Goal: Task Accomplishment & Management: Manage account settings

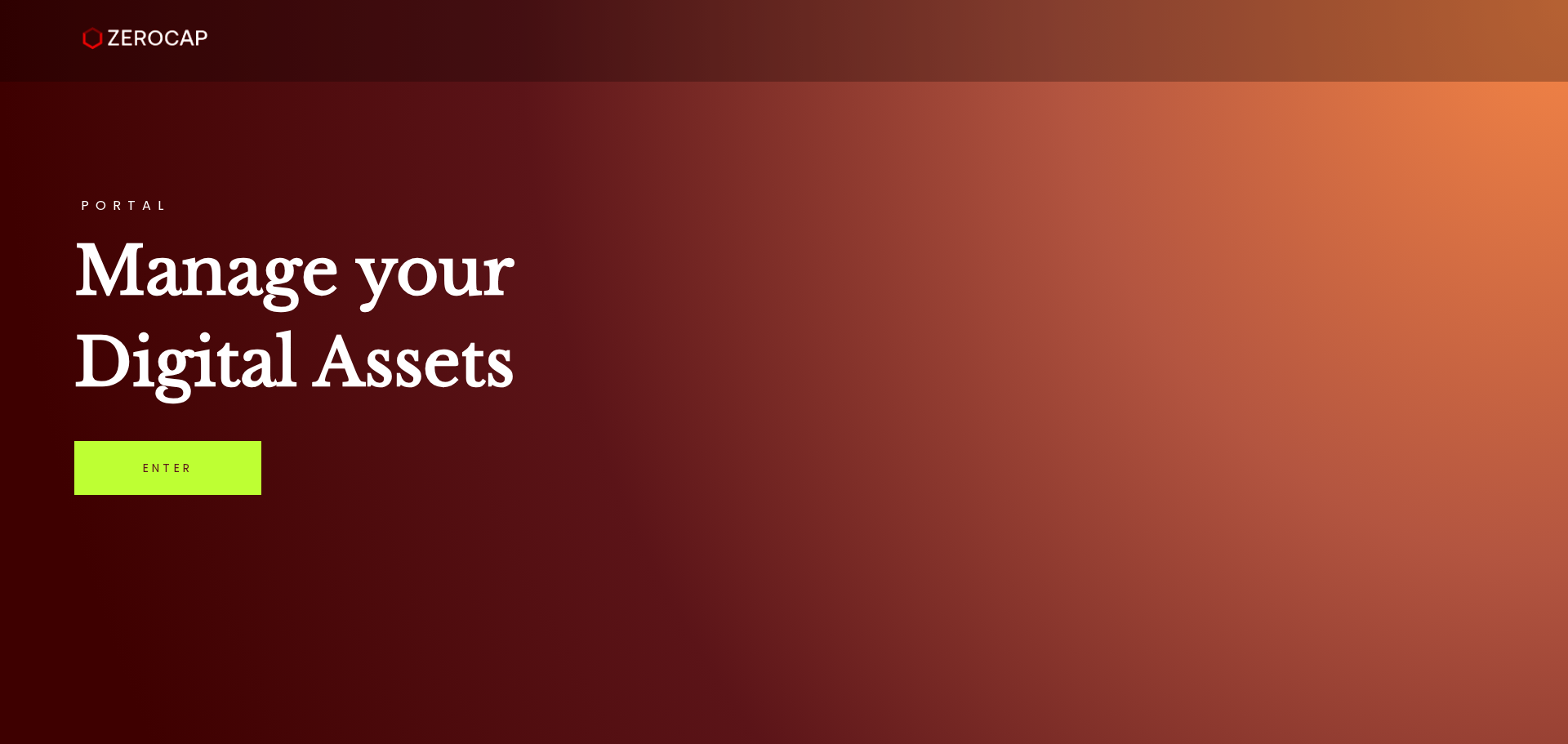
click at [196, 466] on link "Enter" at bounding box center [168, 468] width 187 height 54
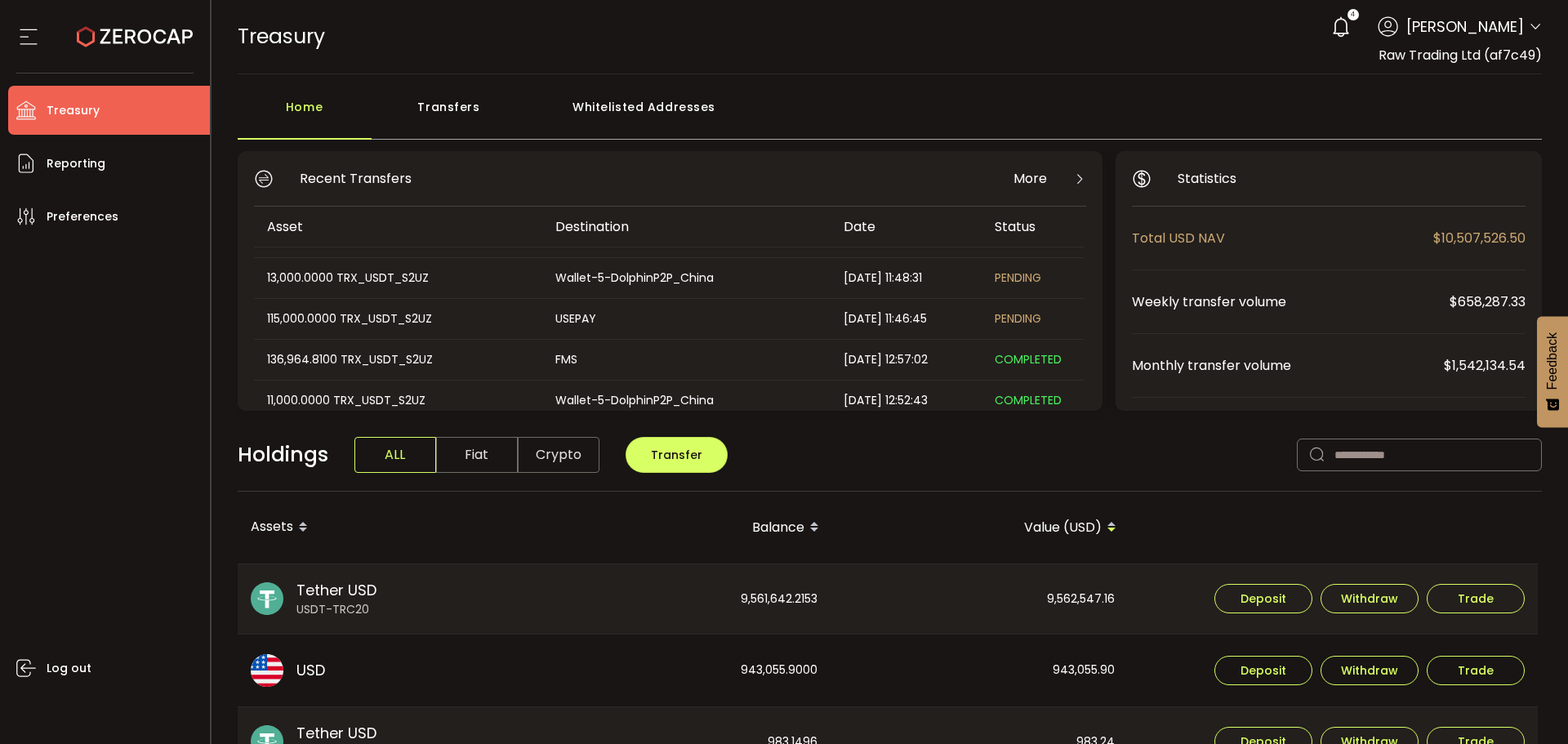
scroll to position [163, 0]
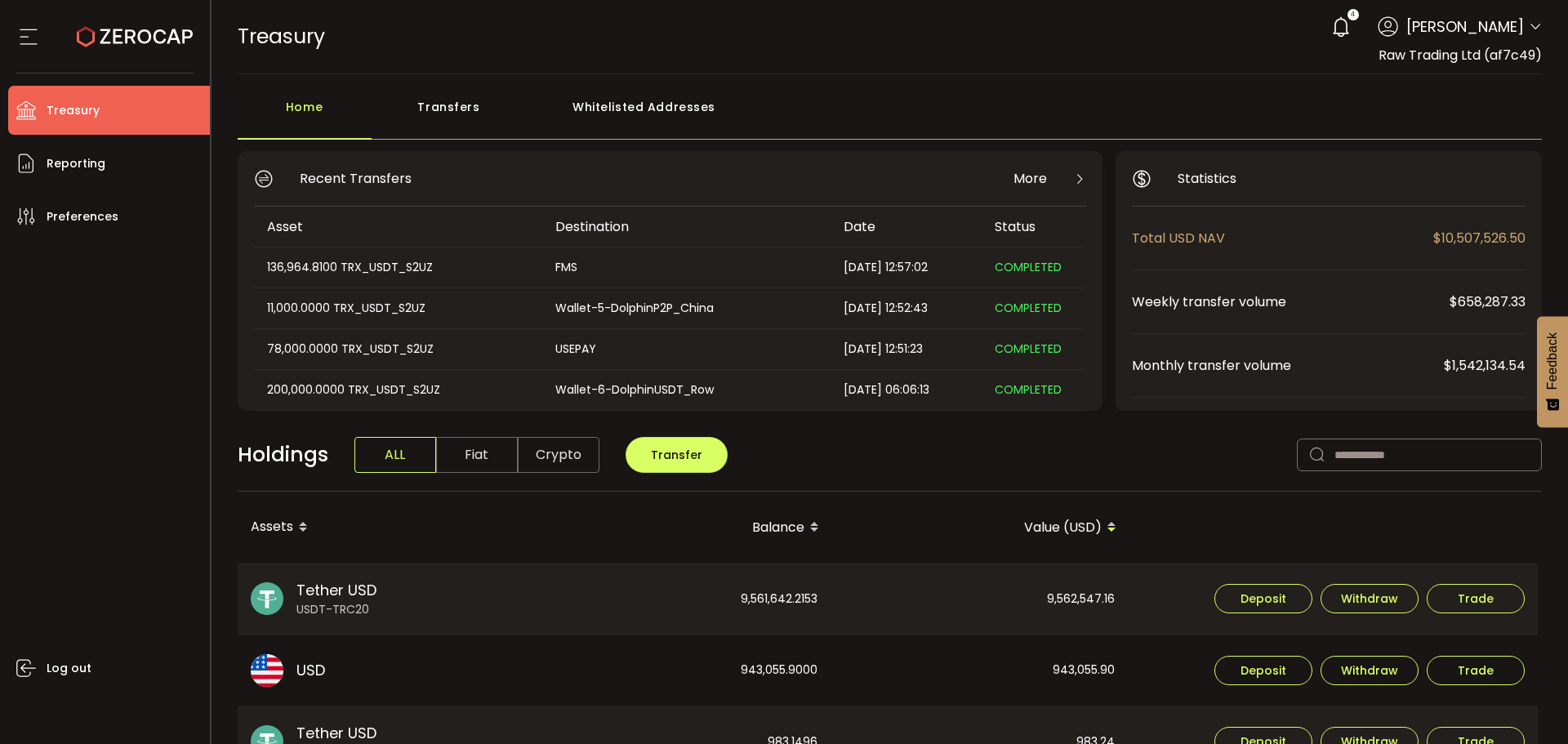
click at [459, 108] on div "Transfers" at bounding box center [449, 115] width 155 height 49
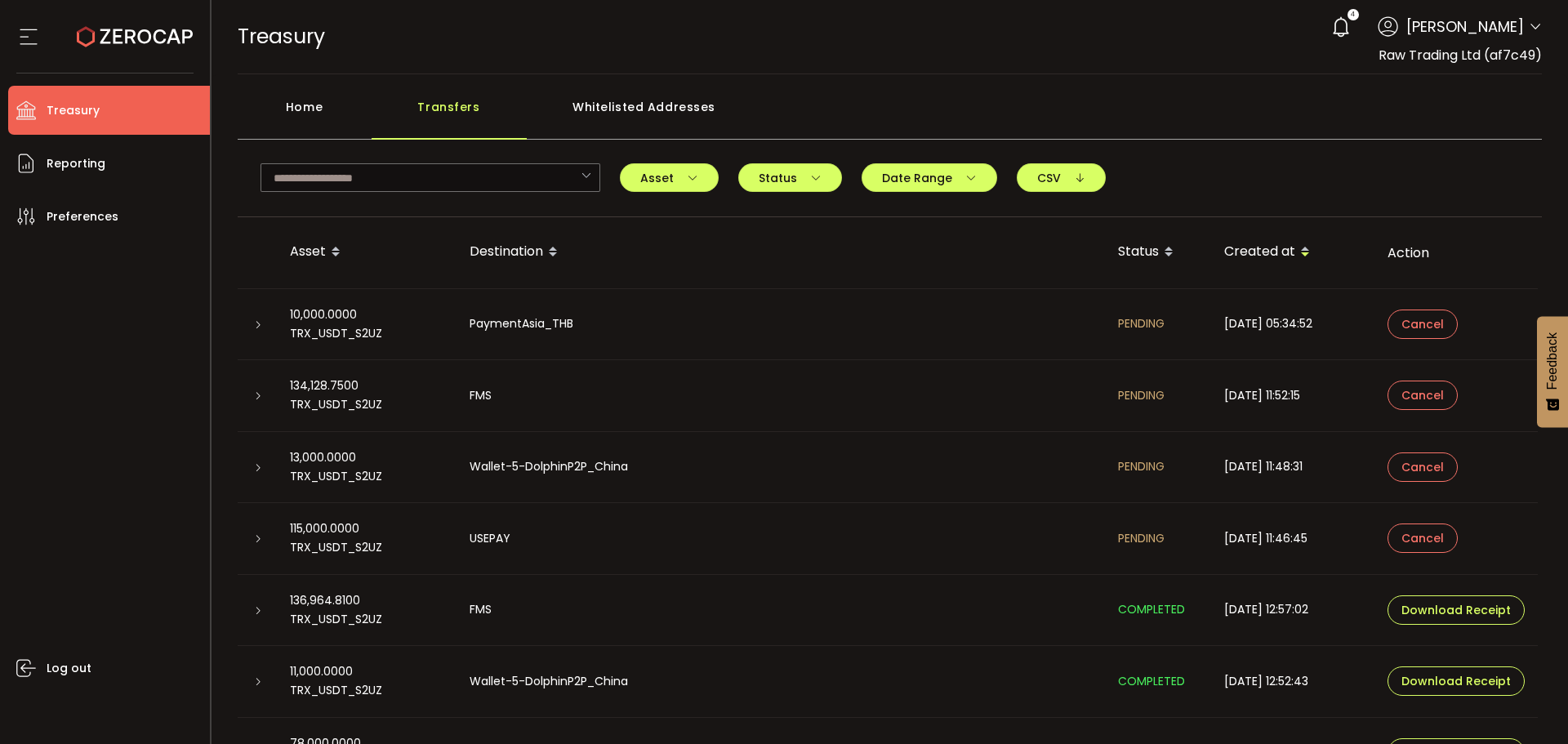
click at [258, 536] on icon at bounding box center [257, 538] width 10 height 10
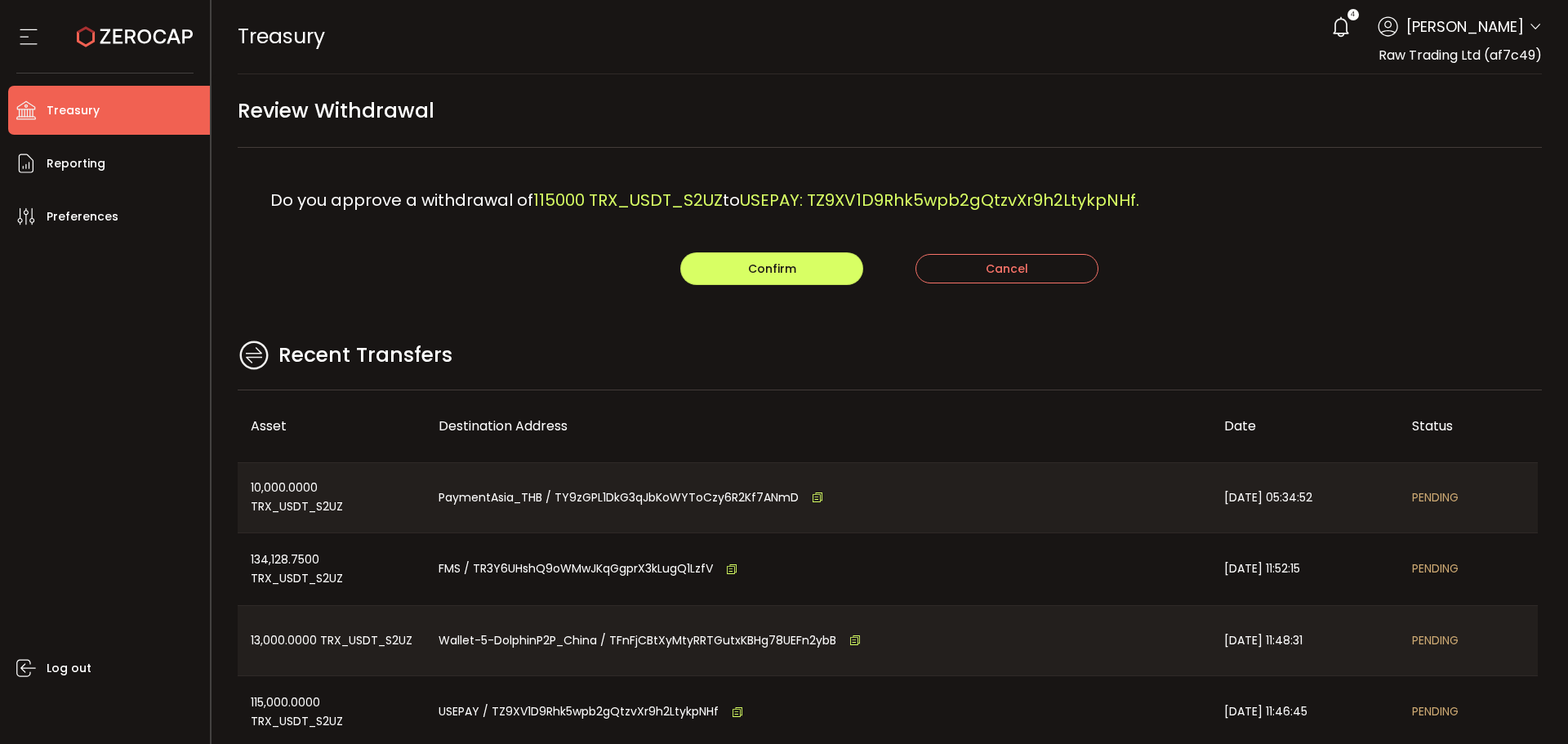
click at [763, 329] on main "Review Withdrawal Do you approve a withdrawal of 115000 TRX_USDT_S2UZ to USEPAY…" at bounding box center [890, 471] width 1357 height 793
click at [771, 261] on span "Confirm" at bounding box center [772, 269] width 49 height 16
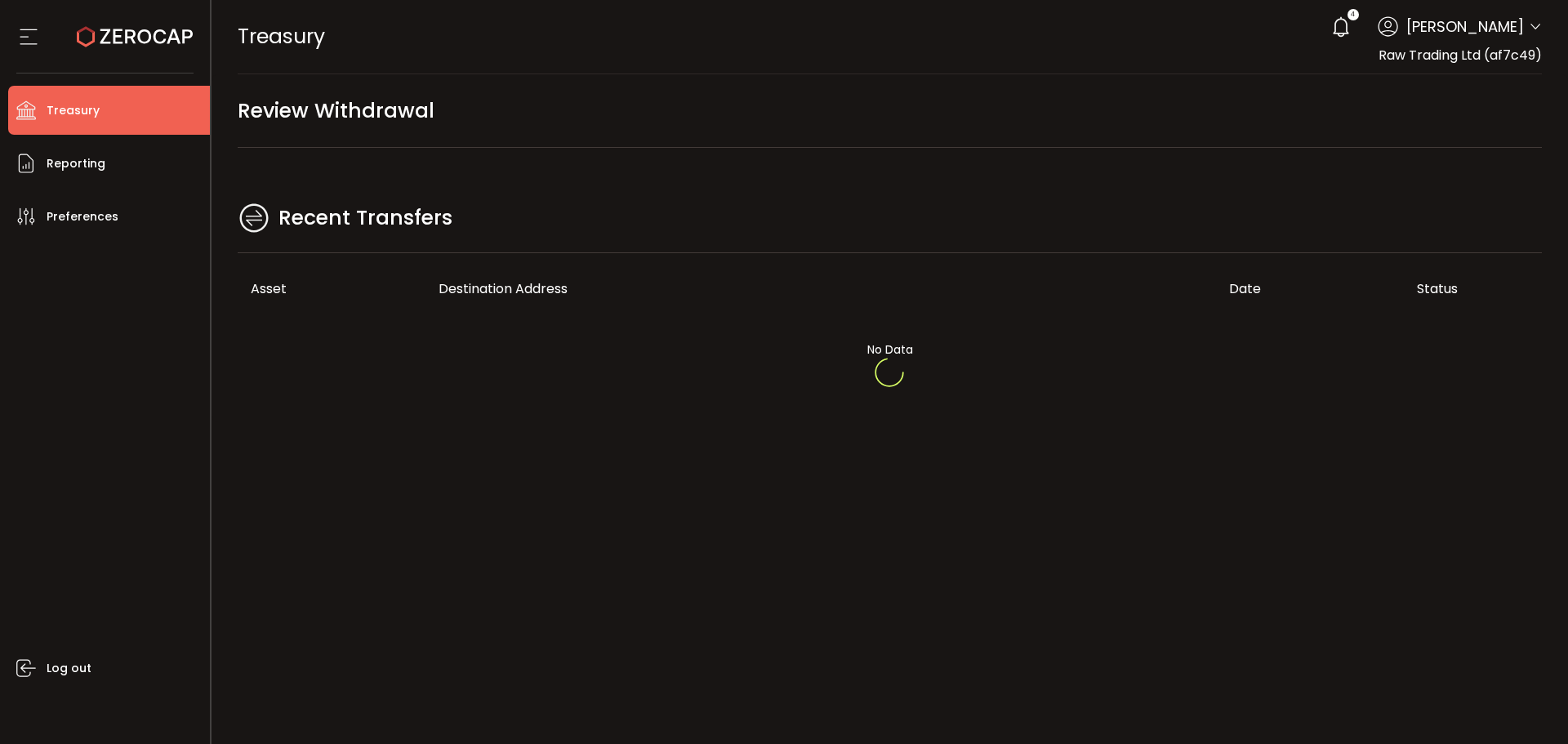
click at [620, 346] on div at bounding box center [890, 372] width 1357 height 744
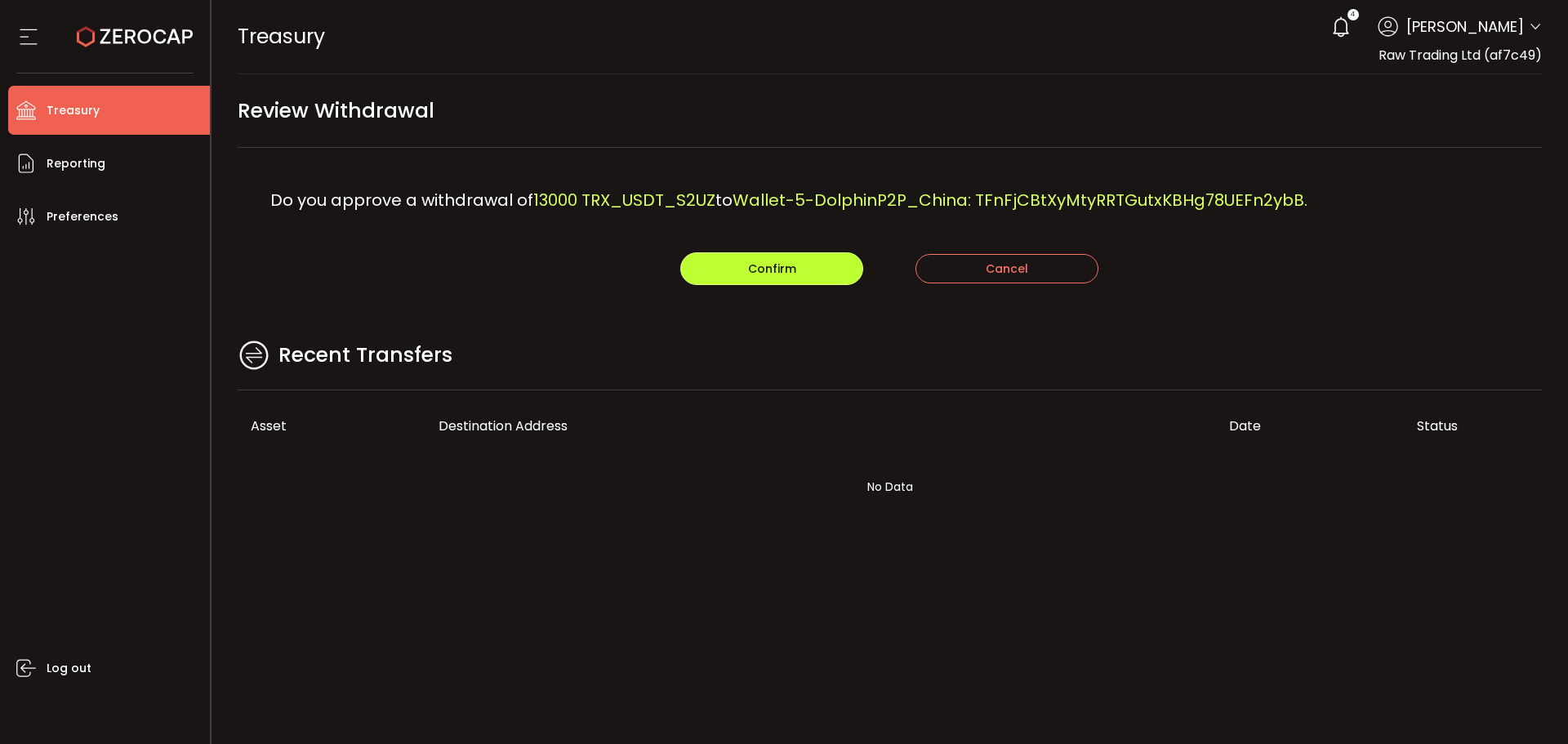
click at [755, 265] on span "Confirm" at bounding box center [772, 269] width 49 height 16
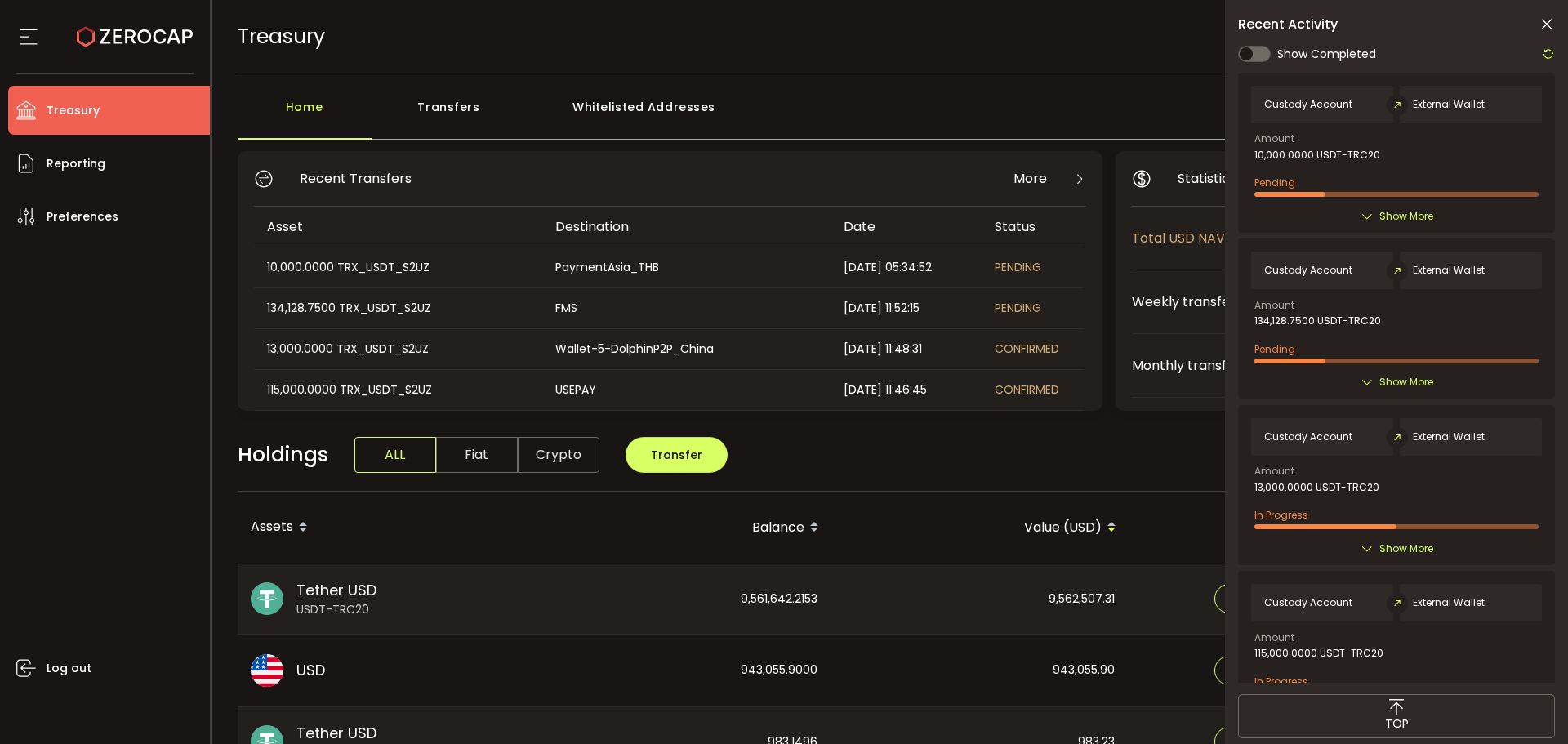
click at [497, 118] on div "Transfers" at bounding box center [449, 115] width 155 height 49
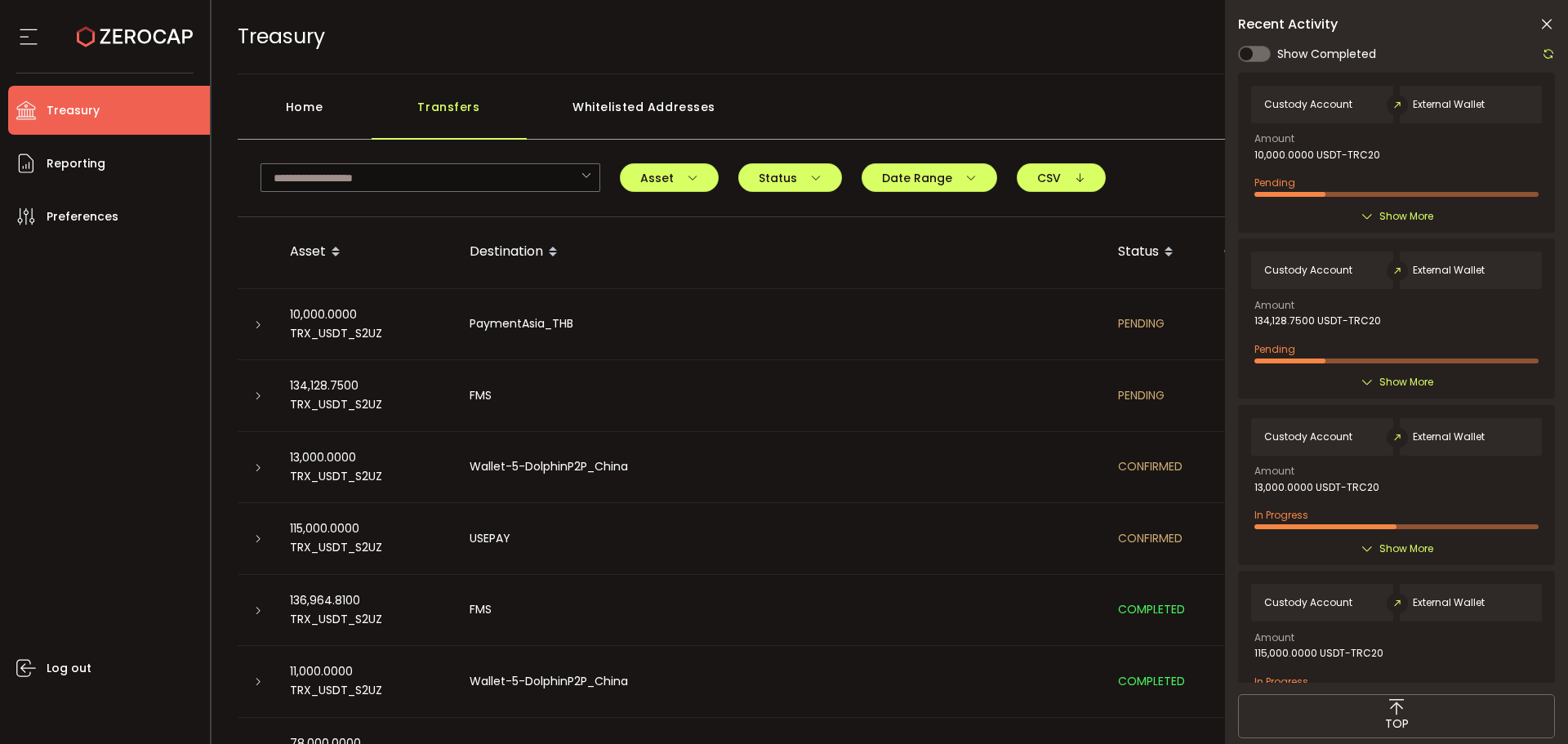
drag, startPoint x: 1545, startPoint y: 19, endPoint x: 1435, endPoint y: 112, distance: 144.0
click at [1545, 19] on icon at bounding box center [1546, 24] width 16 height 16
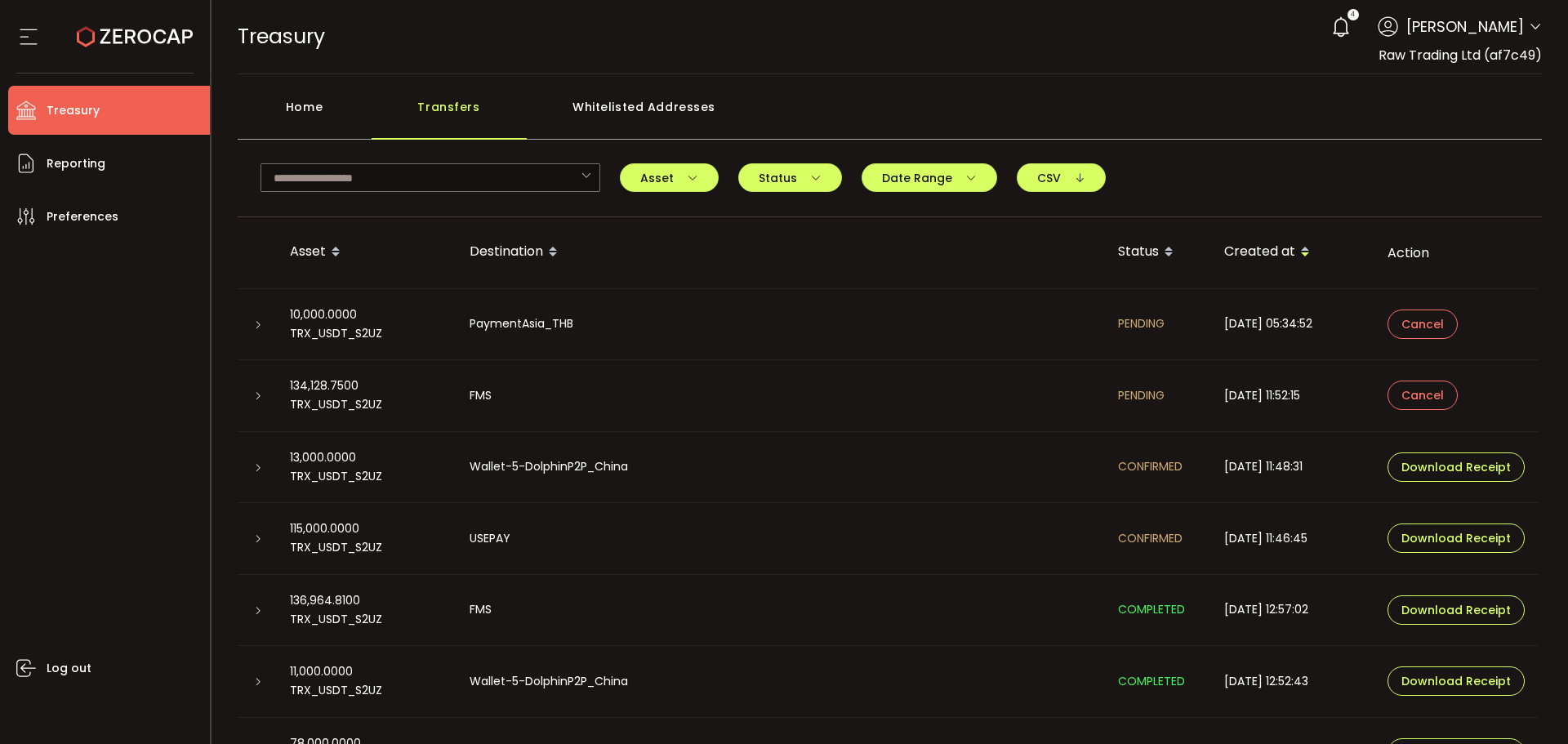
click at [261, 393] on icon at bounding box center [257, 395] width 10 height 10
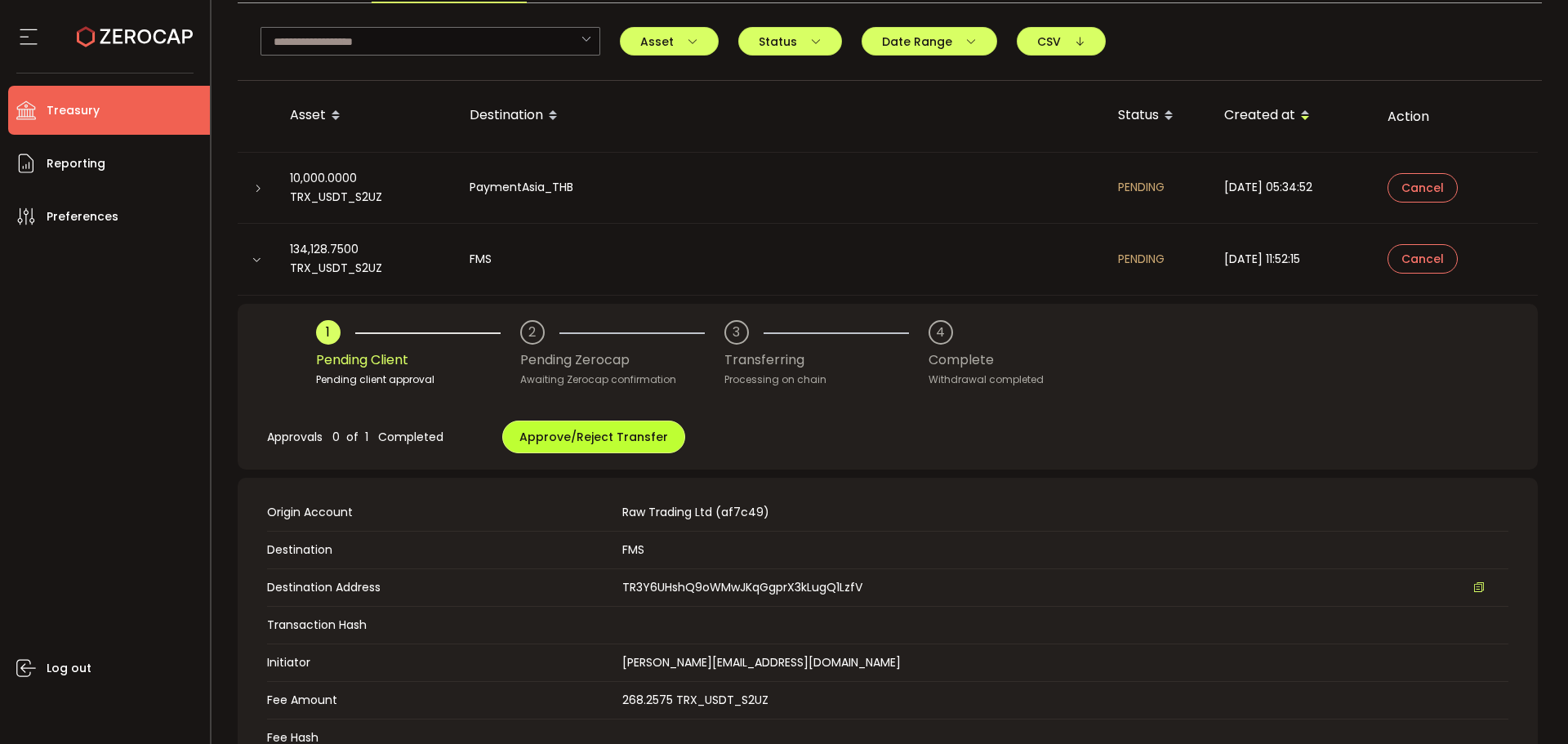
scroll to position [245, 0]
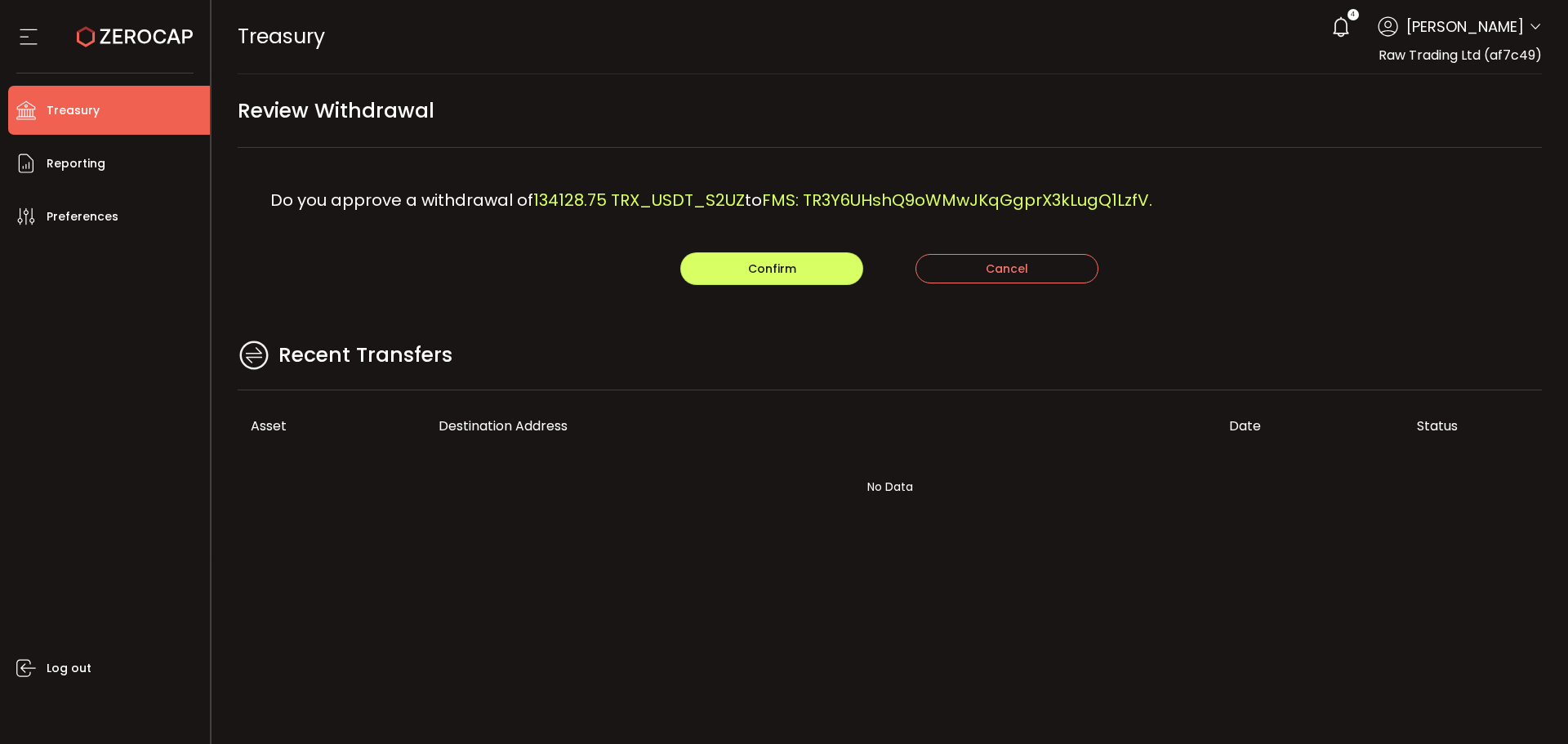
click at [616, 208] on span "134128.75 TRX_USDT_S2UZ" at bounding box center [639, 200] width 211 height 23
click at [739, 276] on button "Confirm" at bounding box center [771, 269] width 183 height 33
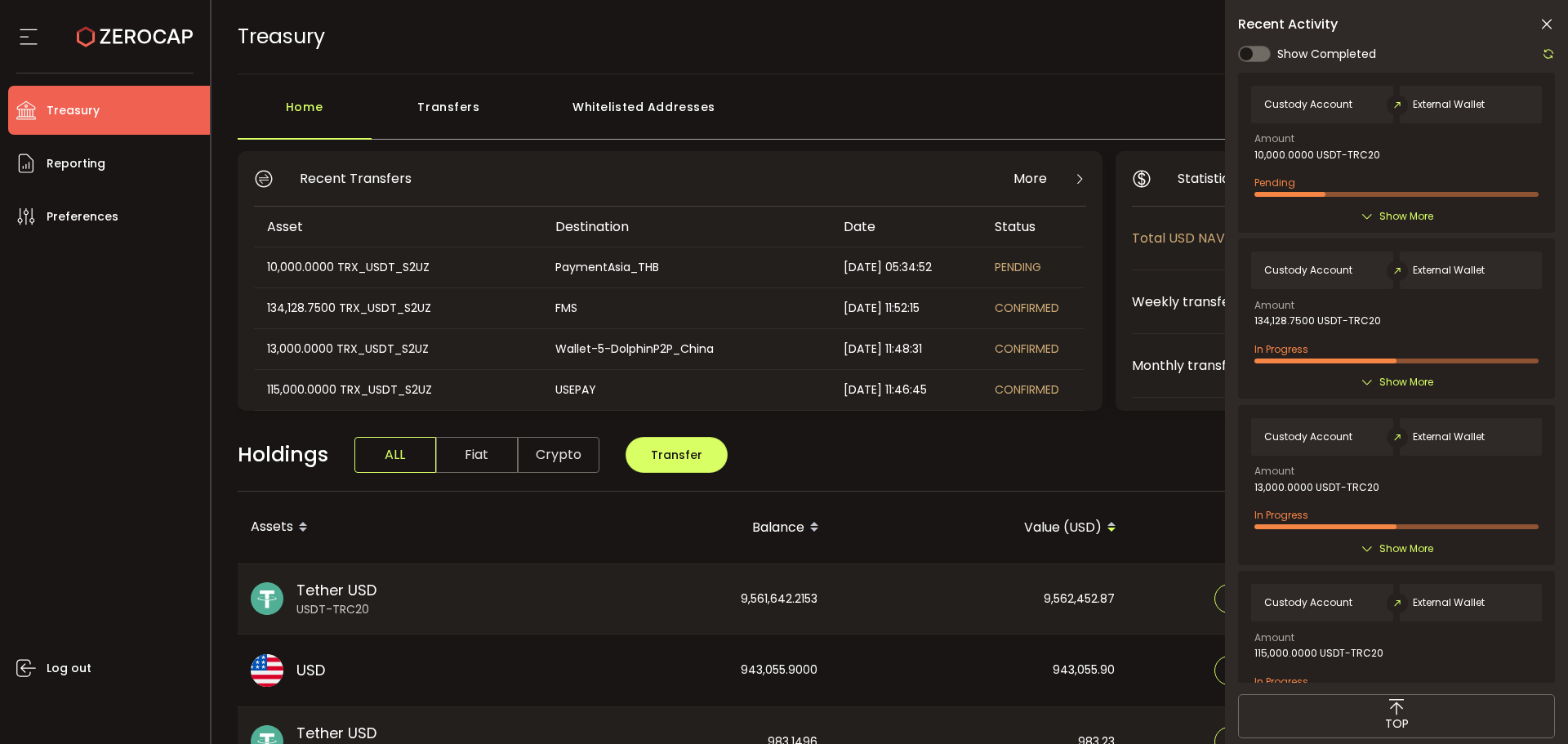
click at [452, 118] on div "Transfers" at bounding box center [449, 115] width 155 height 49
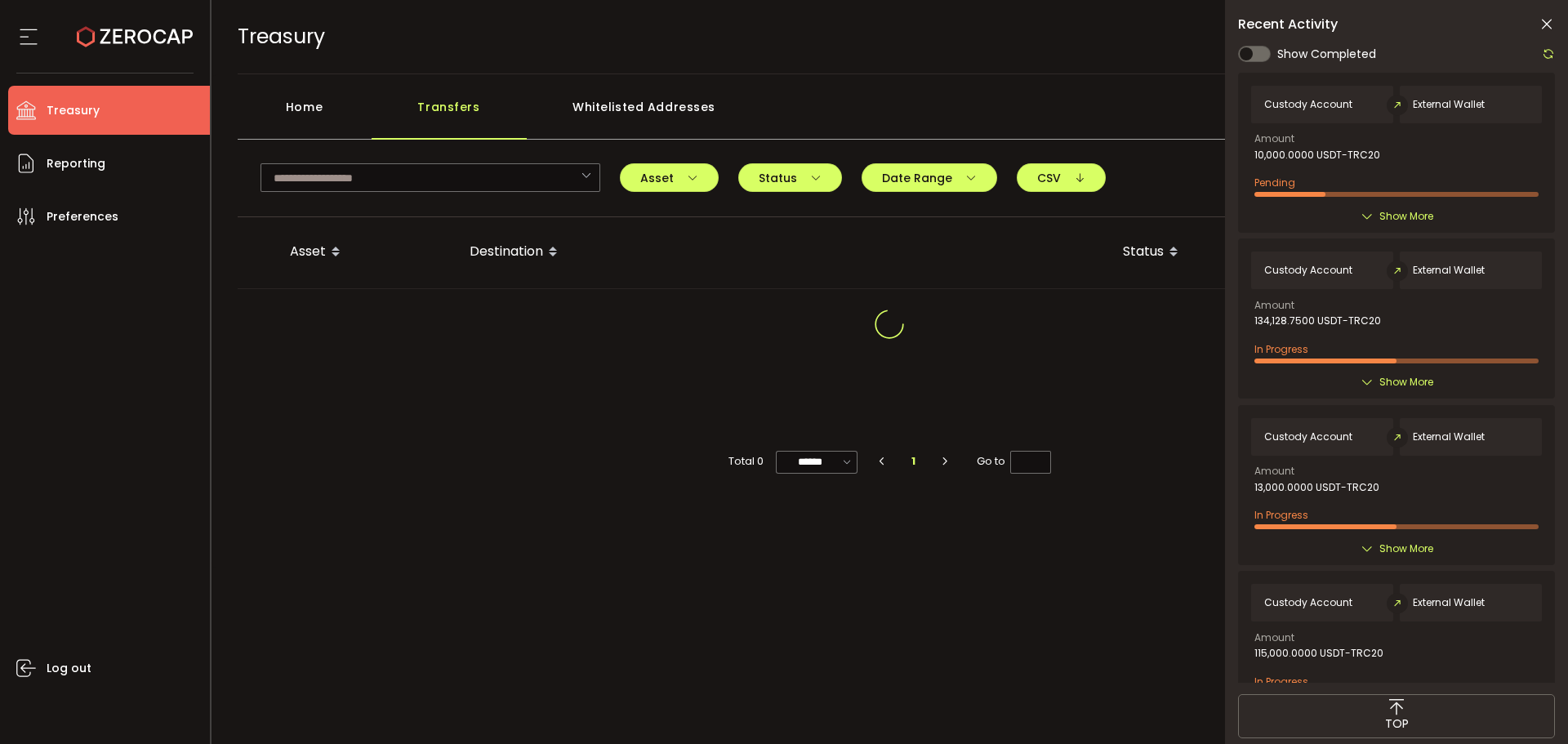
click at [1545, 20] on icon at bounding box center [1546, 24] width 16 height 16
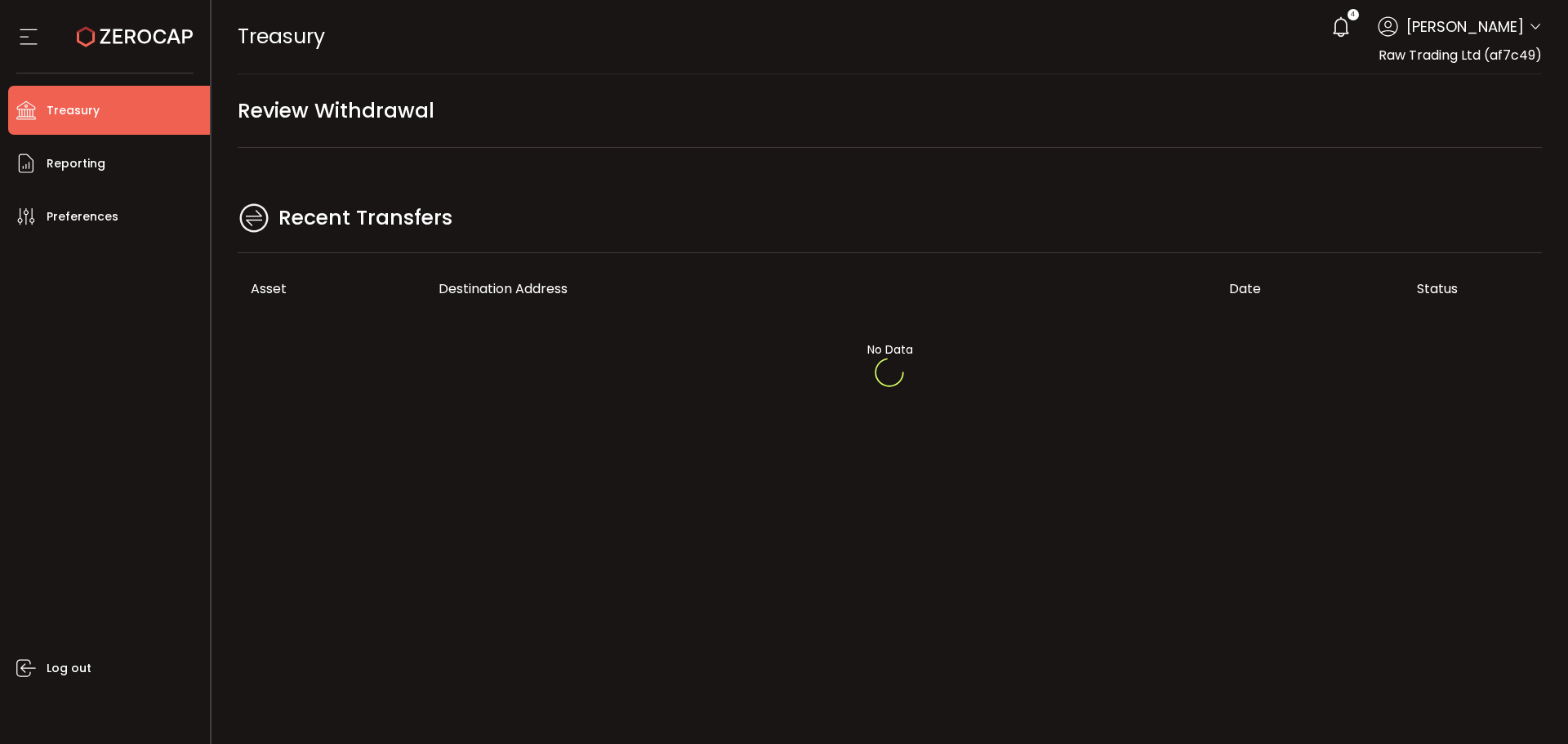
click at [727, 164] on div at bounding box center [890, 372] width 1357 height 744
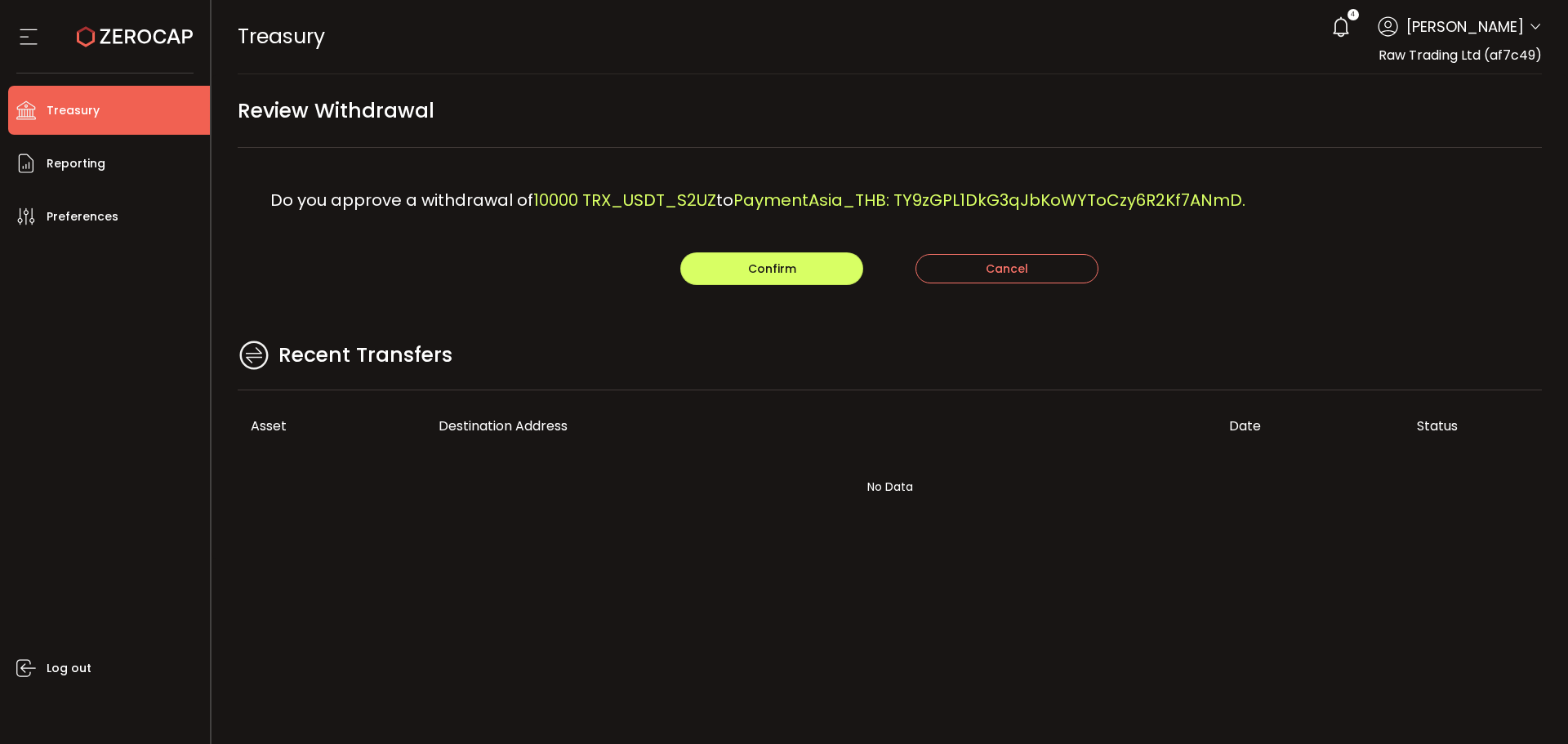
click at [706, 186] on div "Do you approve a withdrawal of 10000 TRX_USDT_S2UZ to PaymentAsia_THB: TY9zGPL1…" at bounding box center [890, 200] width 1305 height 105
click at [785, 254] on button "Confirm" at bounding box center [771, 269] width 183 height 33
